Goal: Task Accomplishment & Management: Manage account settings

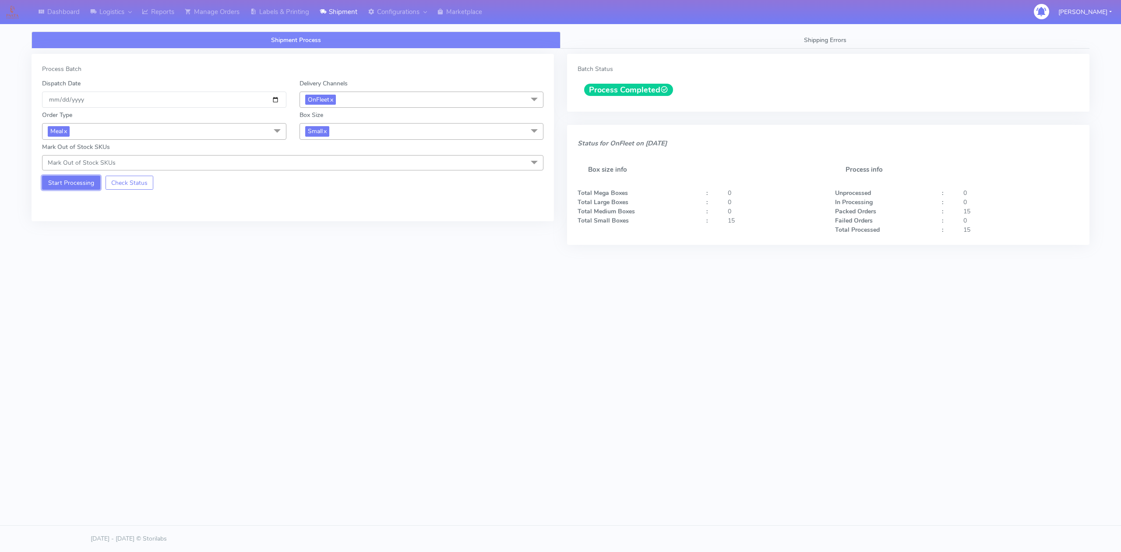
click at [84, 179] on button "Start Processing" at bounding box center [71, 183] width 58 height 14
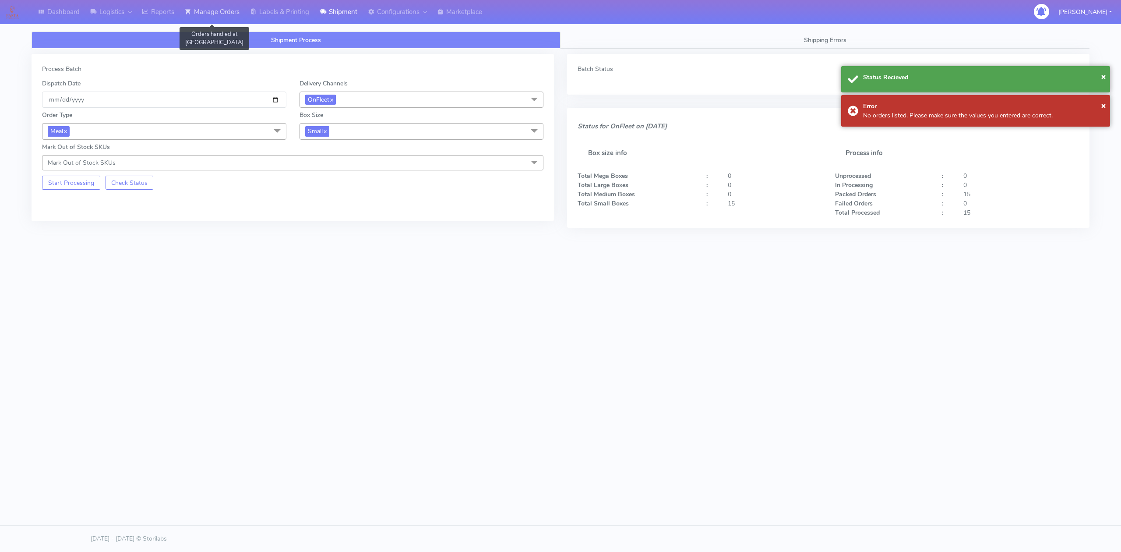
click at [220, 14] on link "Manage Orders" at bounding box center [212, 12] width 65 height 24
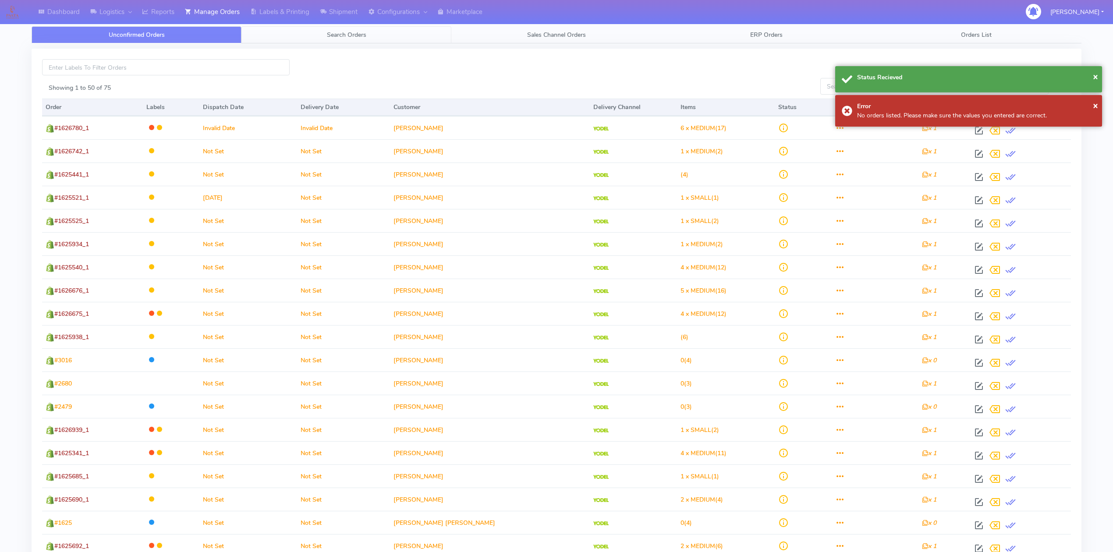
click at [286, 35] on link "Search Orders" at bounding box center [346, 34] width 210 height 17
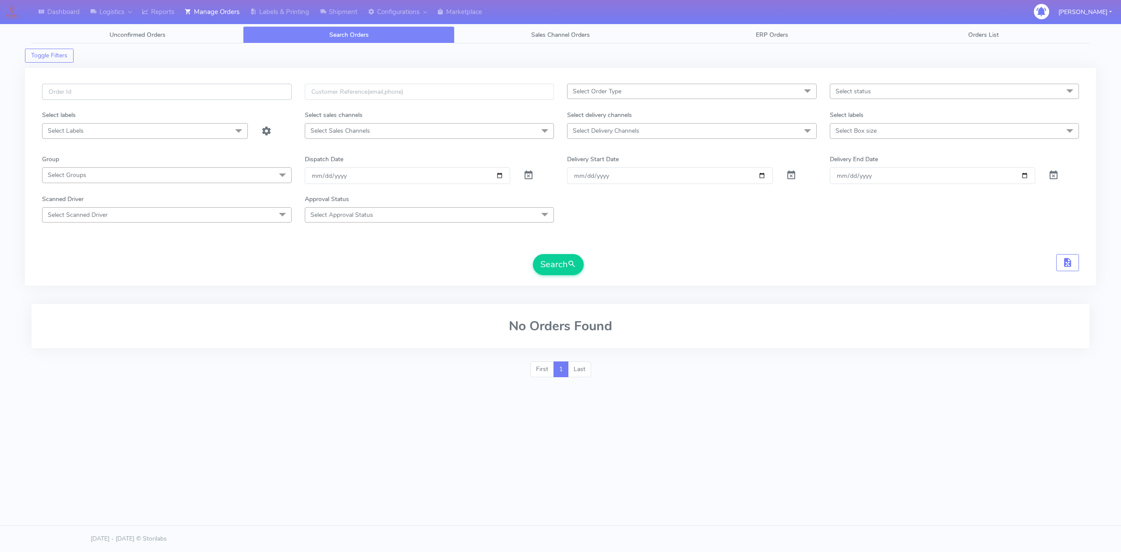
click at [204, 95] on input "text" at bounding box center [167, 92] width 250 height 16
paste input "#1628839"
type input "#1628839"
click at [527, 179] on span at bounding box center [528, 177] width 11 height 8
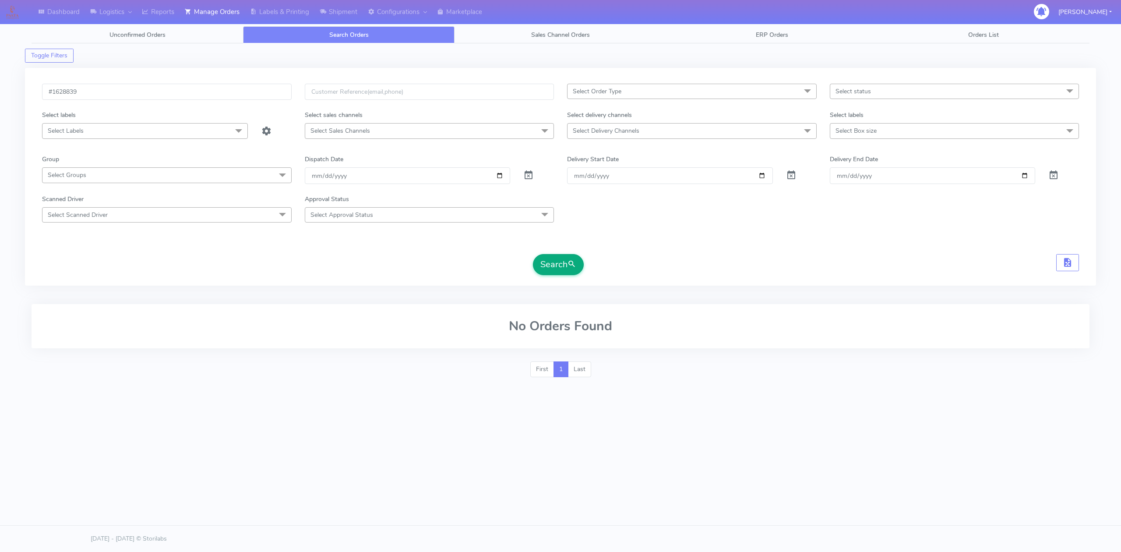
drag, startPoint x: 558, startPoint y: 249, endPoint x: 560, endPoint y: 256, distance: 7.2
click at [558, 250] on form "#1628839 Select Order Type Select All MEALS ATAVI One Off Pasta Club Gift Kit E…" at bounding box center [560, 179] width 1037 height 191
click at [560, 256] on button "Search" at bounding box center [558, 264] width 51 height 21
click at [184, 96] on input "#1628839" at bounding box center [167, 92] width 250 height 16
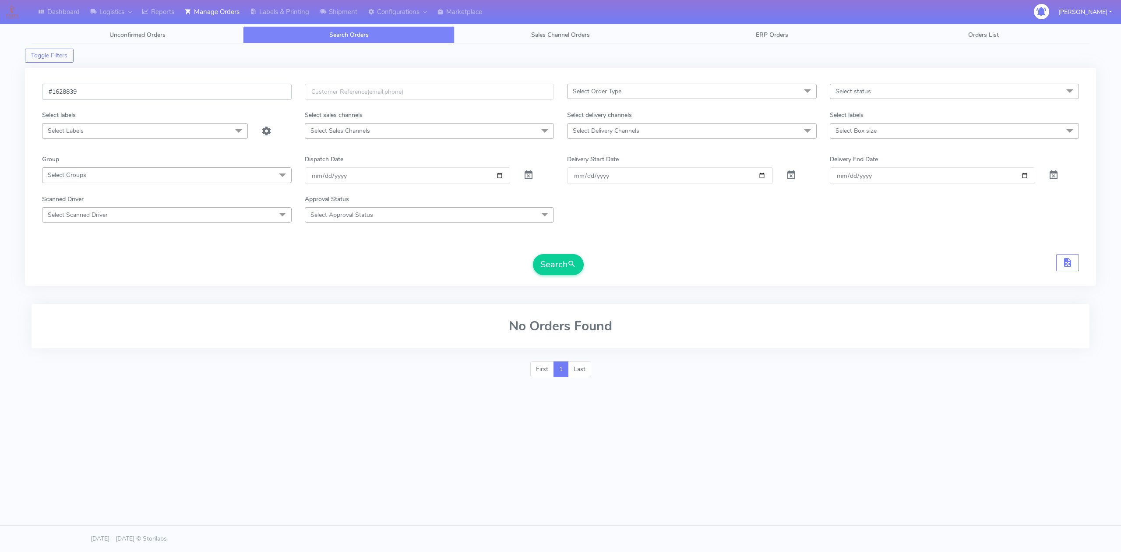
click at [184, 96] on input "#1628839" at bounding box center [167, 92] width 250 height 16
paste input "647_1"
type input "#1628647_1"
click at [571, 266] on span "submit" at bounding box center [572, 264] width 9 height 12
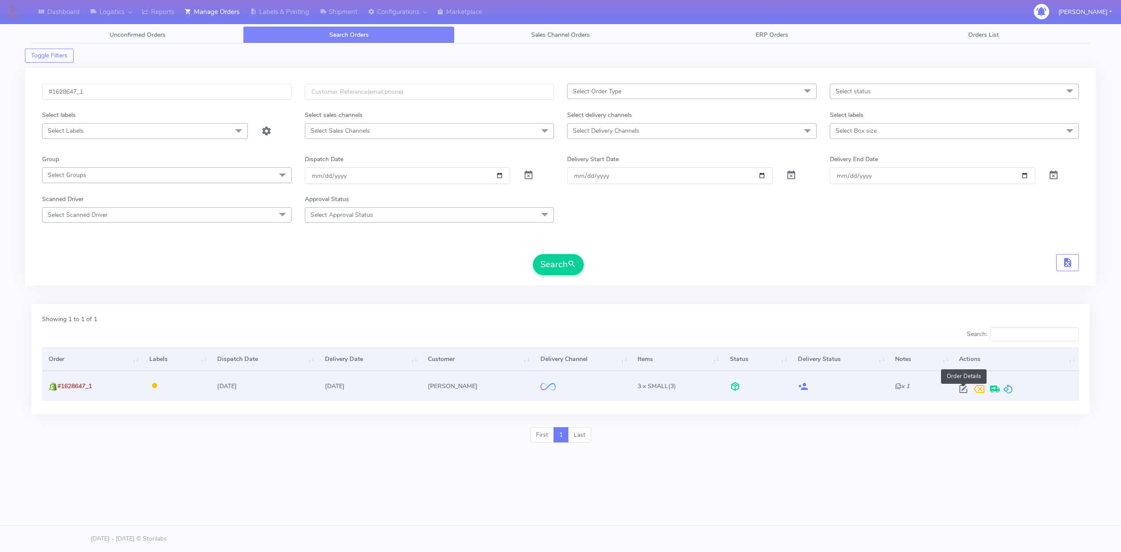
click at [962, 387] on span at bounding box center [964, 391] width 16 height 8
select select "2"
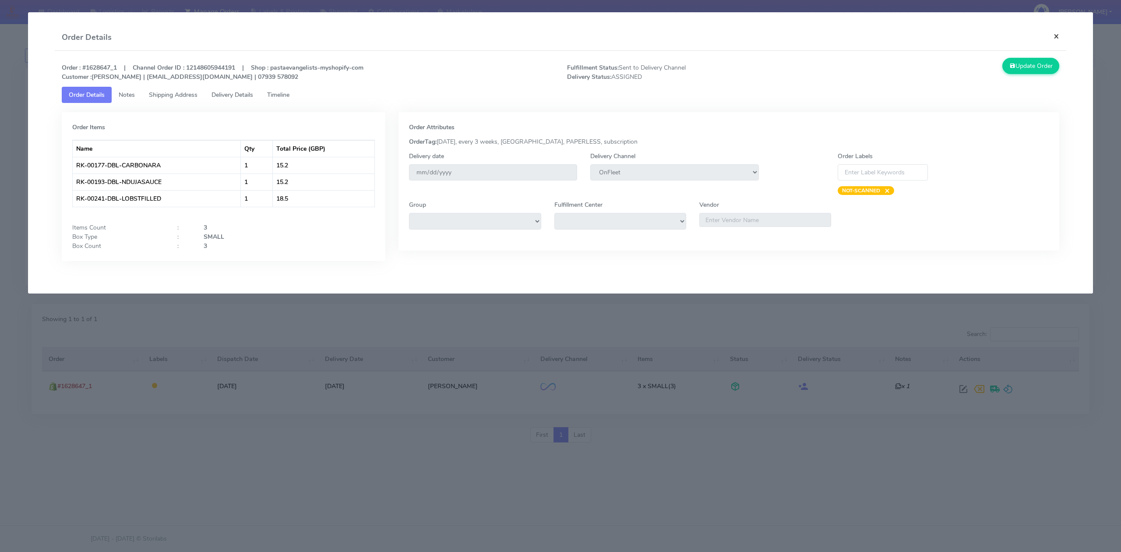
click at [1054, 39] on button "×" at bounding box center [1057, 36] width 20 height 23
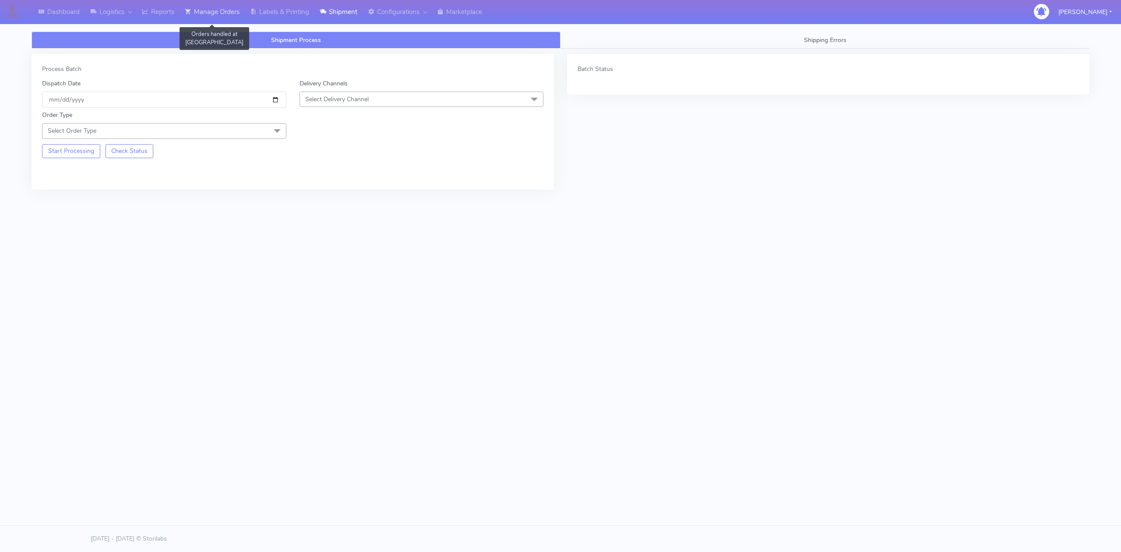
drag, startPoint x: 207, startPoint y: 9, endPoint x: 210, endPoint y: 12, distance: 4.7
click at [207, 9] on link "Manage Orders" at bounding box center [212, 12] width 65 height 24
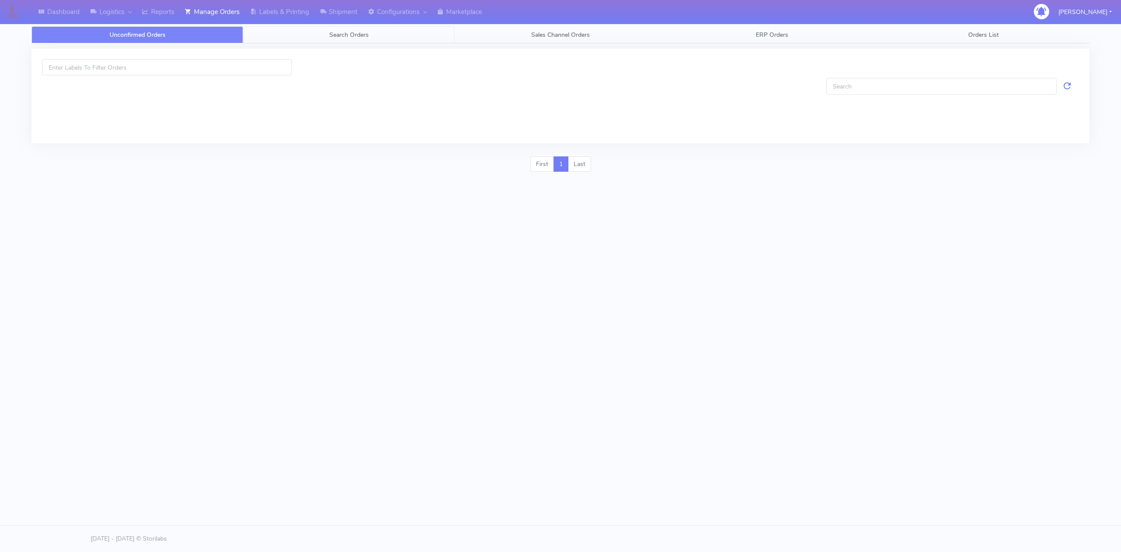
click at [317, 39] on link "Search Orders" at bounding box center [349, 34] width 212 height 17
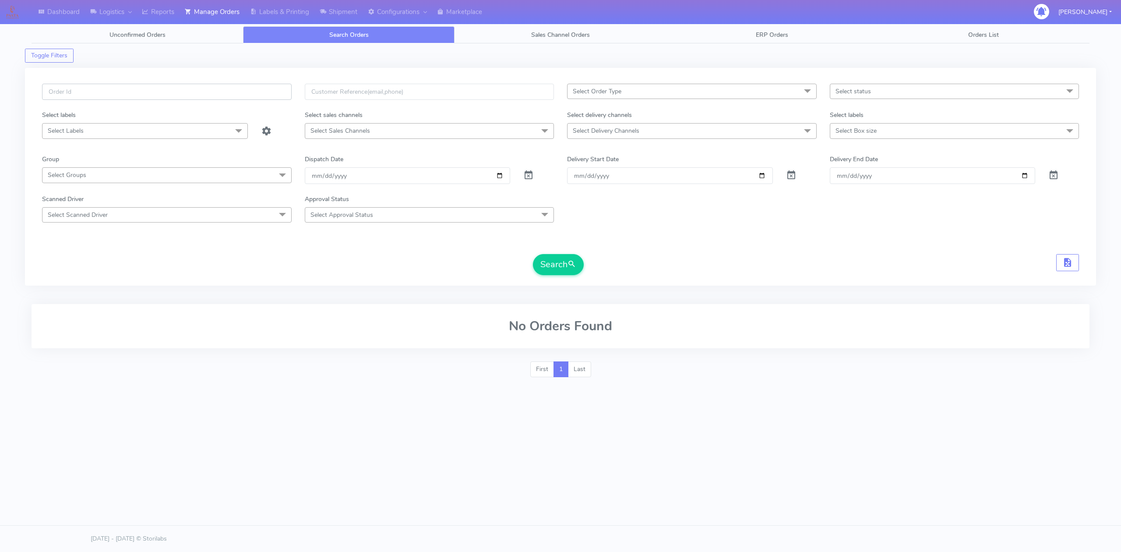
click at [215, 84] on input "text" at bounding box center [167, 92] width 250 height 16
paste input "#1628694_1"
type input "#1628694_1"
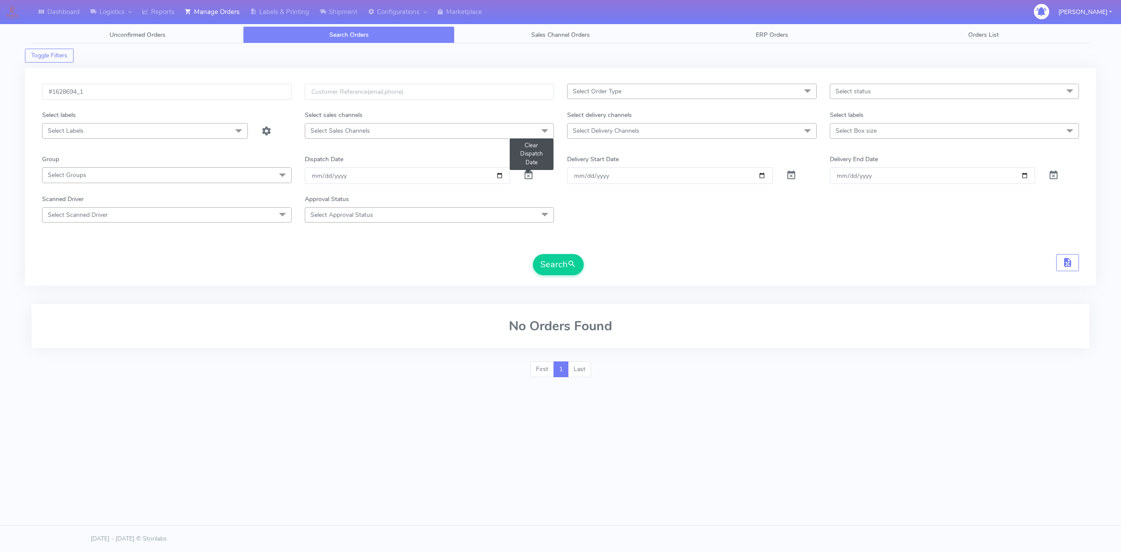
click at [533, 179] on span at bounding box center [528, 177] width 11 height 8
click at [572, 267] on span "submit" at bounding box center [572, 264] width 9 height 12
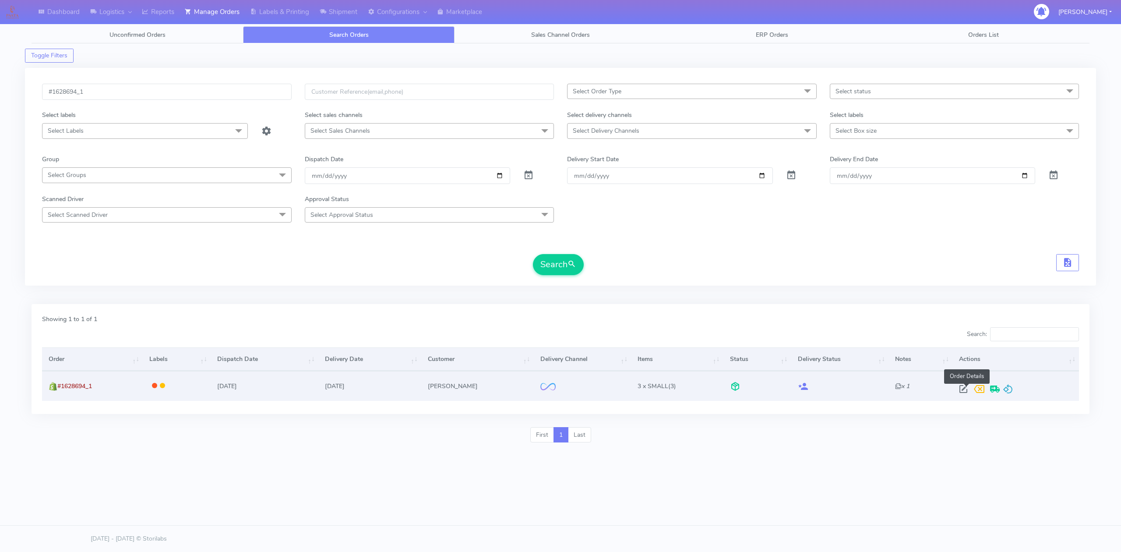
click at [969, 391] on span at bounding box center [964, 391] width 16 height 8
select select "2"
